Goal: Transaction & Acquisition: Purchase product/service

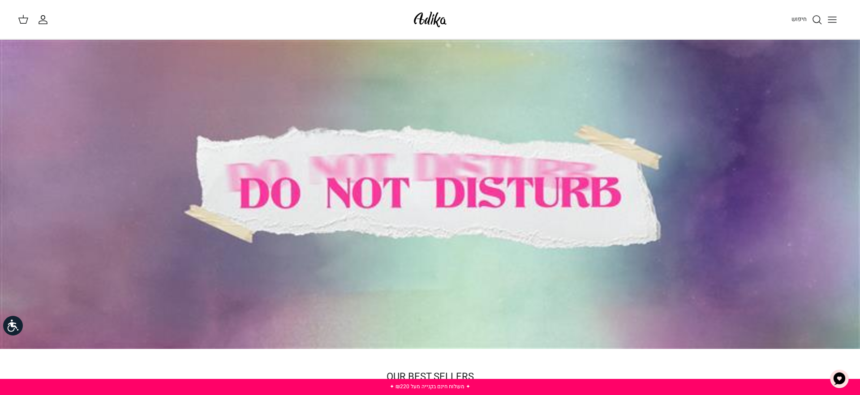
click at [829, 18] on icon "Toggle menu" at bounding box center [831, 19] width 11 height 11
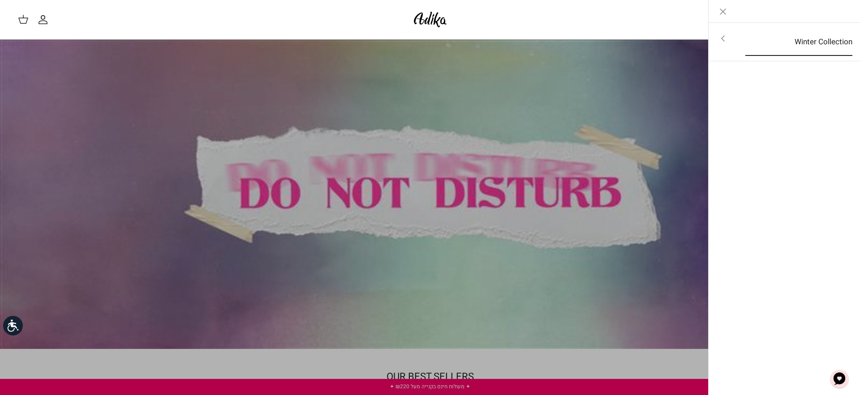
click at [763, 49] on link "Winter Collection" at bounding box center [798, 42] width 123 height 28
click at [806, 47] on link "לכל הפריטים" at bounding box center [784, 39] width 143 height 22
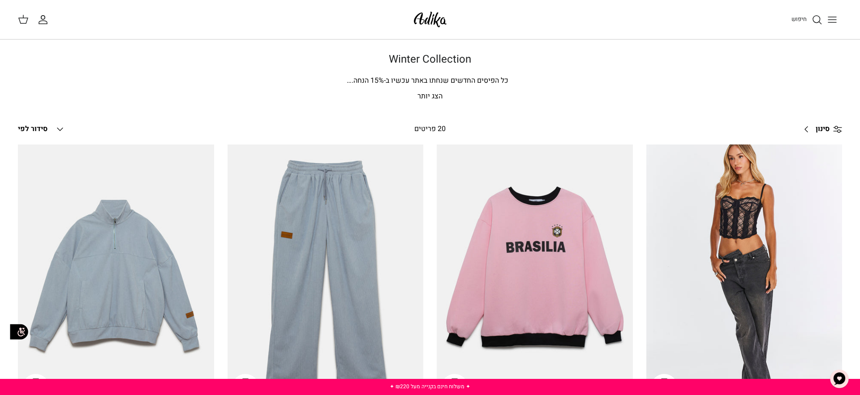
click at [48, 19] on link "החשבון שלי" at bounding box center [45, 19] width 14 height 11
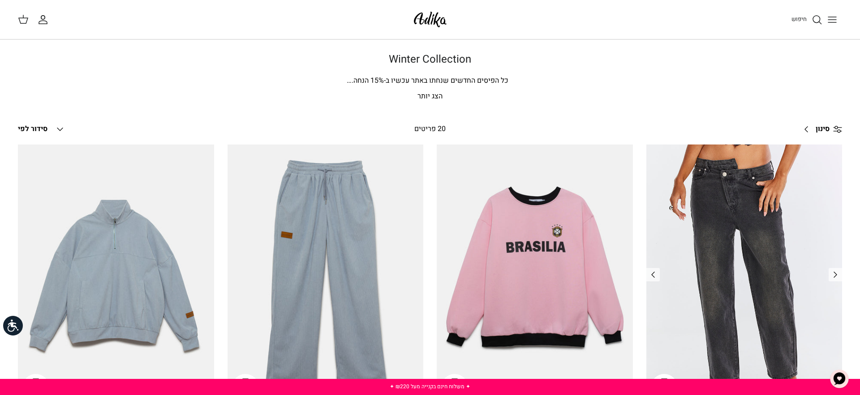
click at [731, 198] on img "ג׳ינס All Or Nothing קריס-קרוס | BOYFRIEND" at bounding box center [744, 275] width 196 height 261
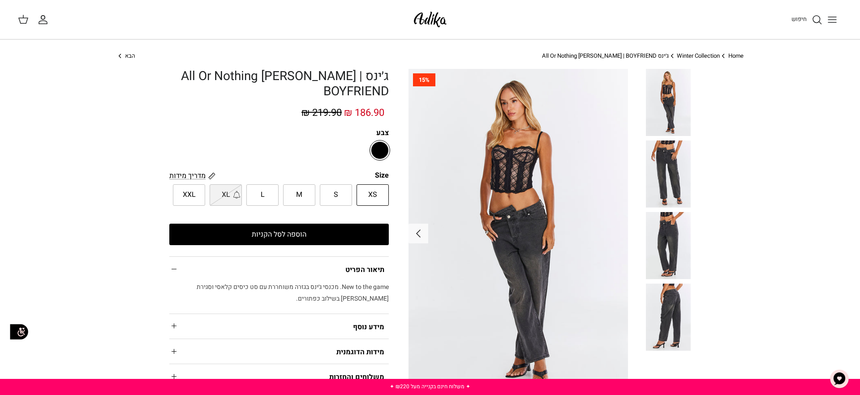
click at [519, 187] on img at bounding box center [517, 233] width 219 height 329
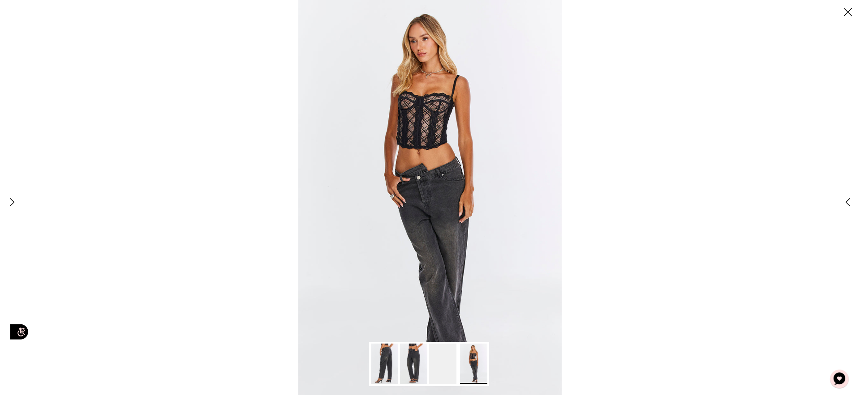
click at [674, 159] on div at bounding box center [430, 197] width 860 height 395
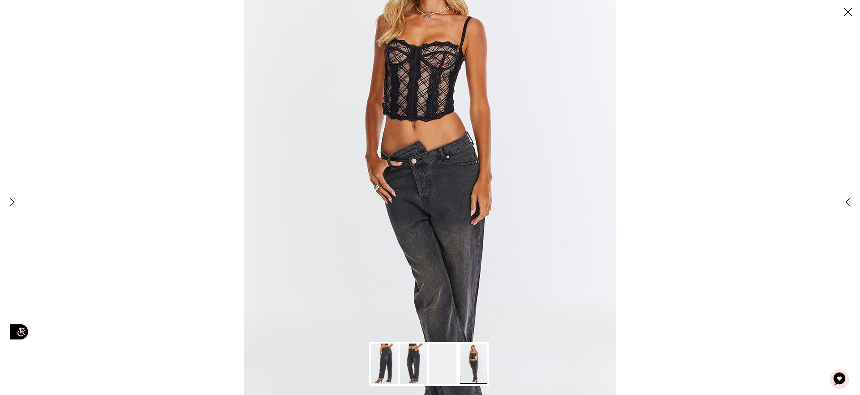
click at [688, 218] on div at bounding box center [430, 197] width 860 height 395
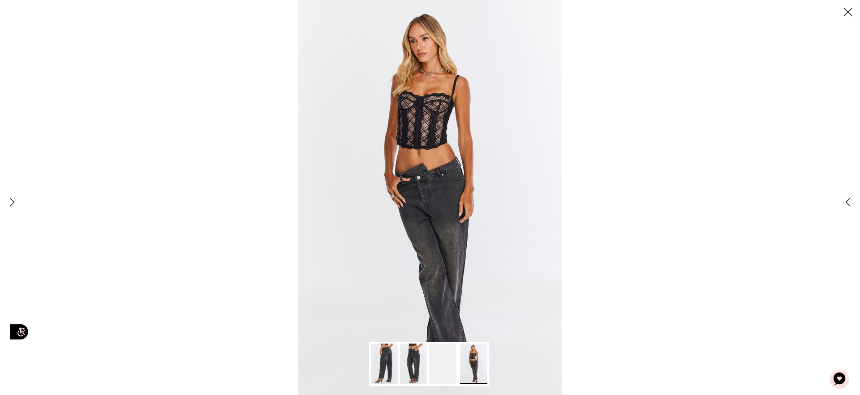
click at [845, 14] on line at bounding box center [848, 13] width 8 height 8
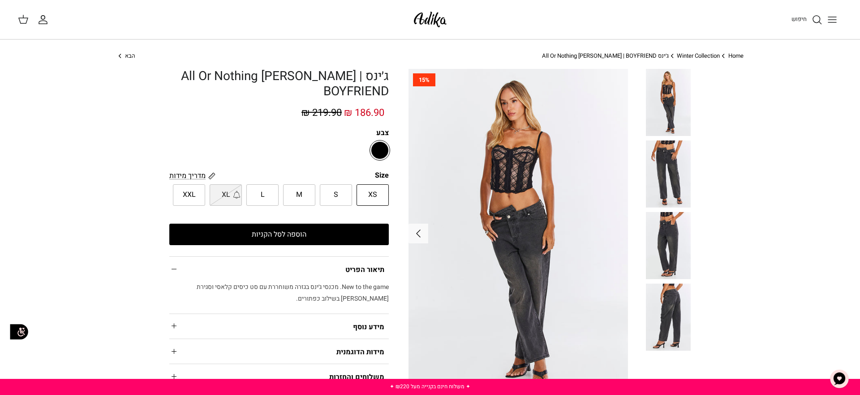
click at [830, 19] on icon "Toggle menu" at bounding box center [831, 19] width 11 height 11
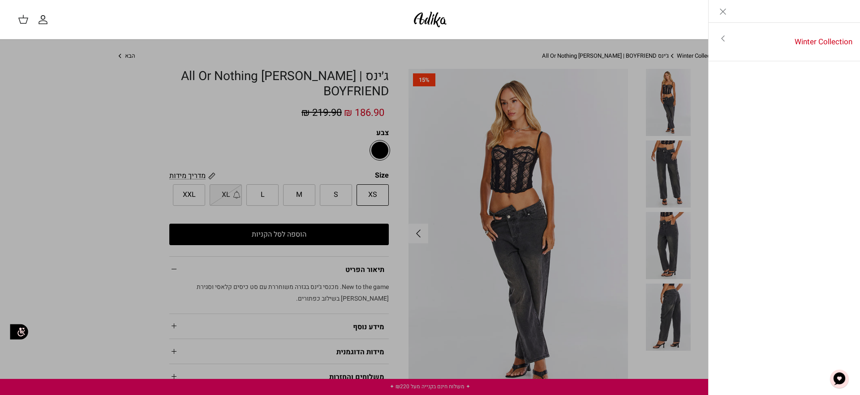
click at [725, 9] on line "Close" at bounding box center [722, 11] width 5 height 5
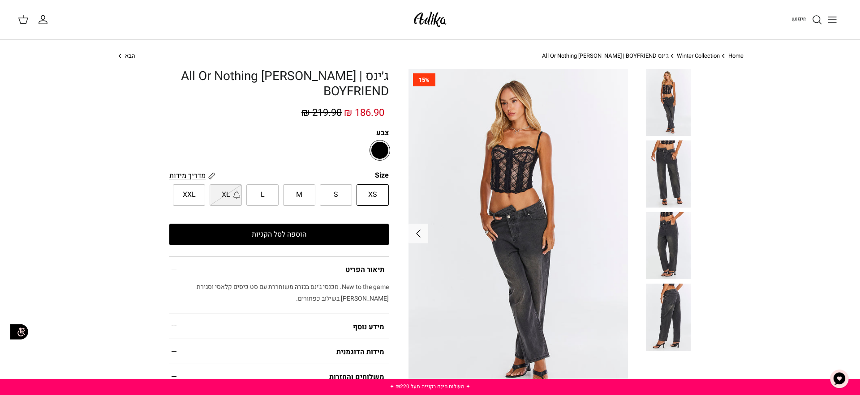
click at [415, 16] on img at bounding box center [430, 19] width 38 height 21
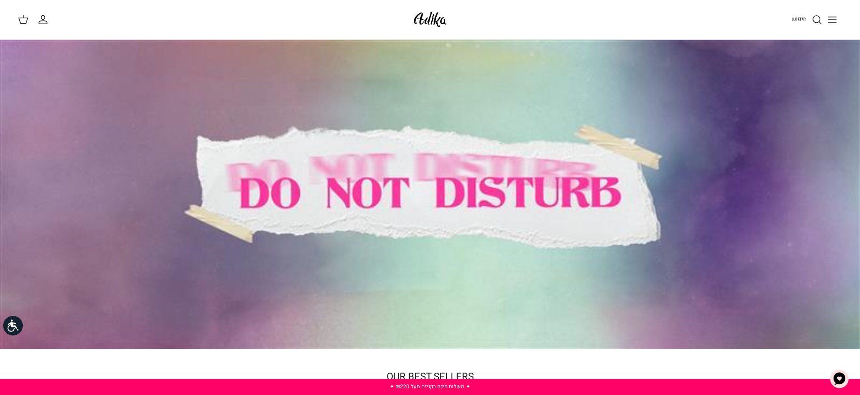
scroll to position [208, 0]
